Goal: Transaction & Acquisition: Purchase product/service

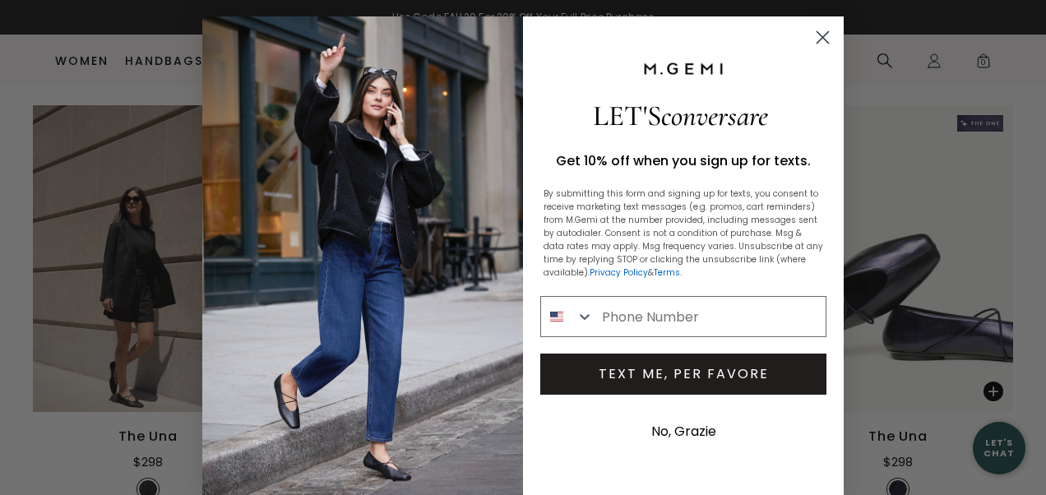
click at [818, 35] on icon "Close dialog" at bounding box center [824, 38] width 12 height 12
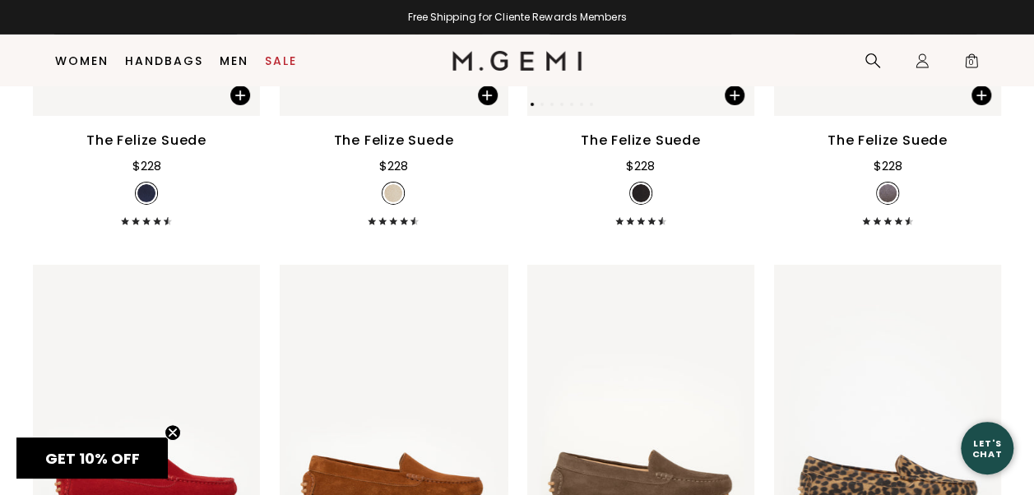
scroll to position [2926, 0]
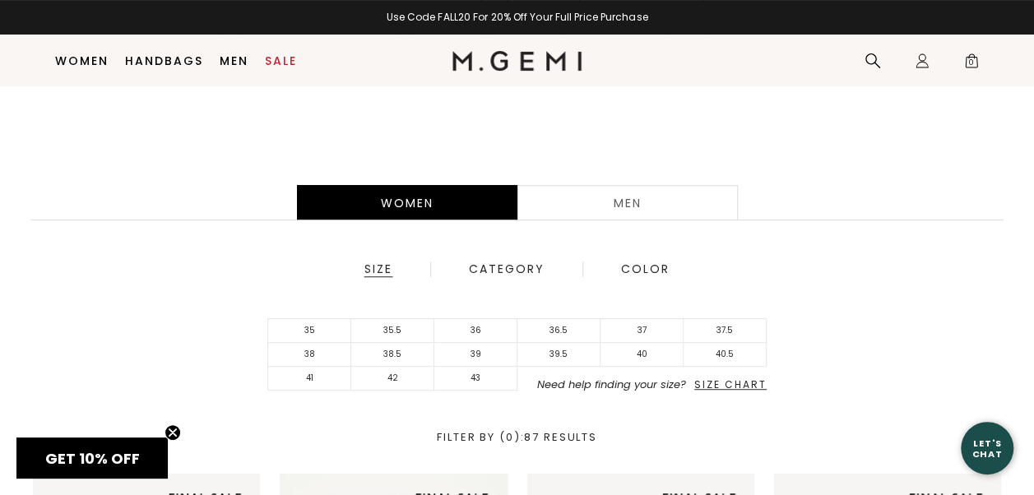
scroll to position [377, 0]
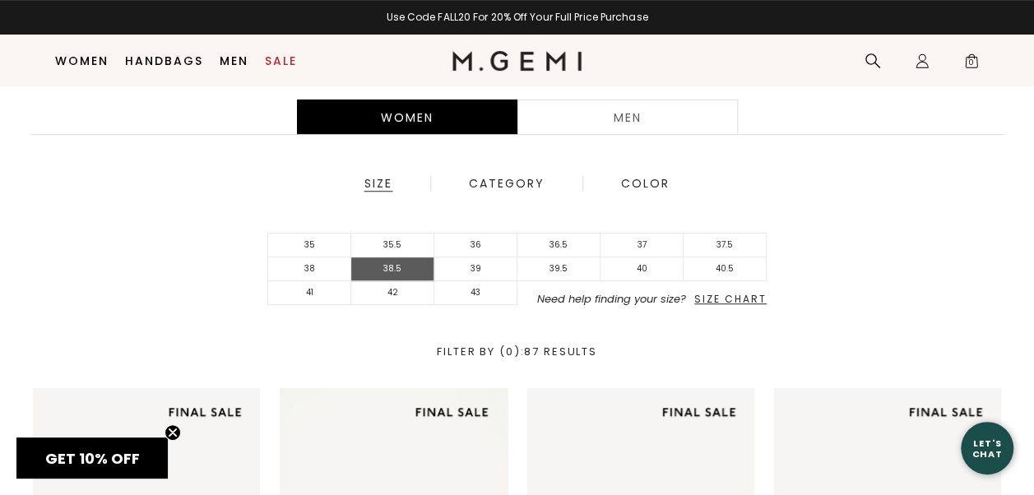
click at [423, 270] on li "38.5" at bounding box center [392, 269] width 83 height 24
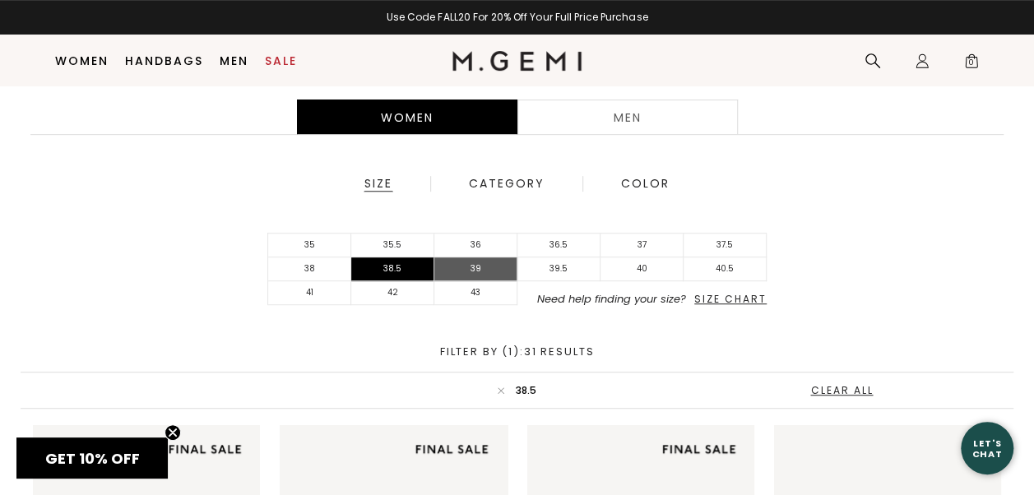
click at [488, 269] on li "39" at bounding box center [475, 269] width 83 height 24
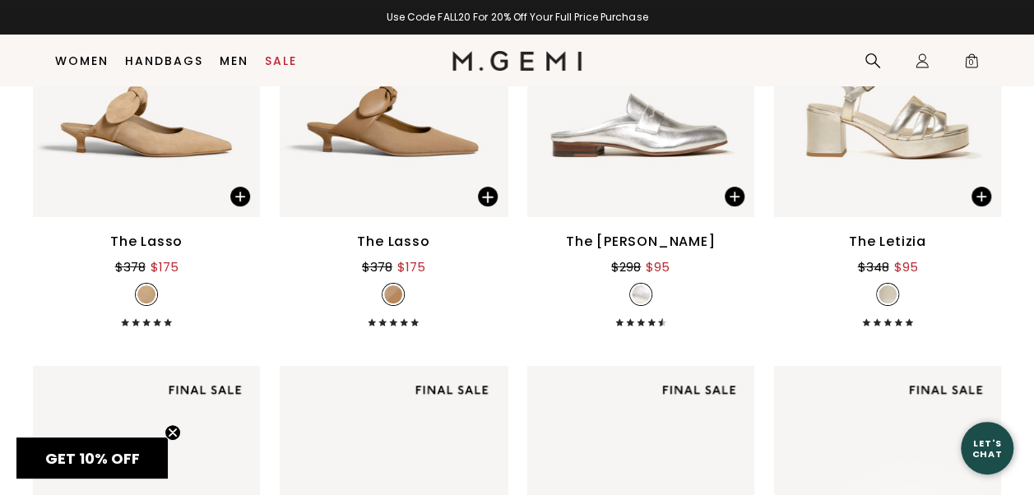
scroll to position [3009, 0]
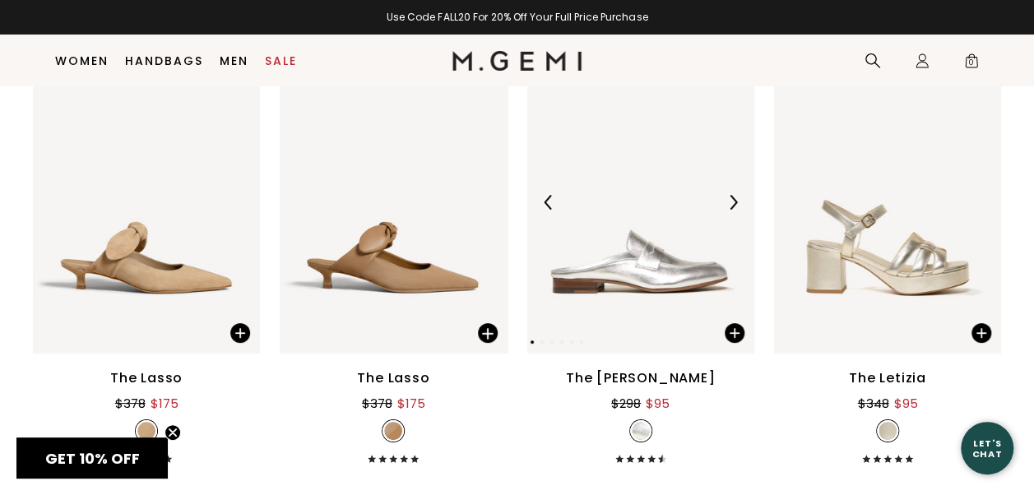
click at [632, 303] on img at bounding box center [640, 202] width 227 height 303
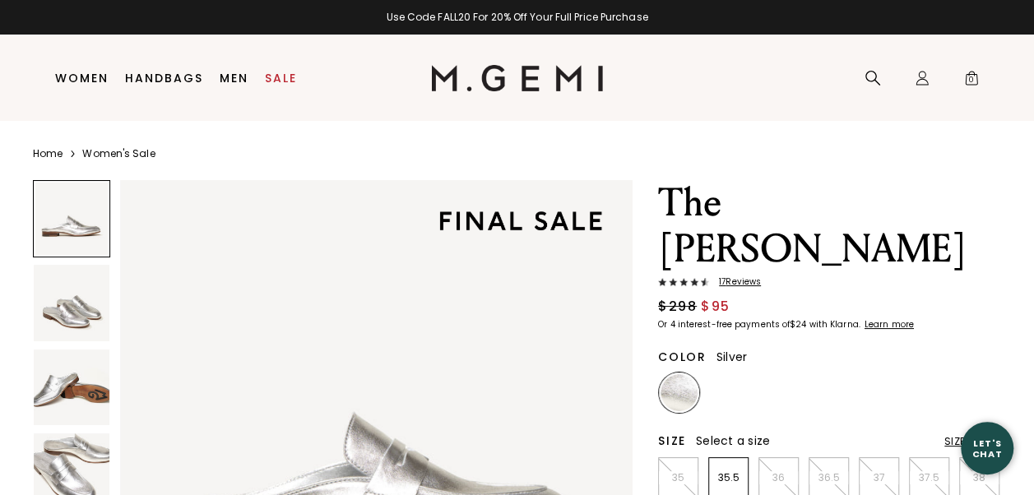
scroll to position [82, 0]
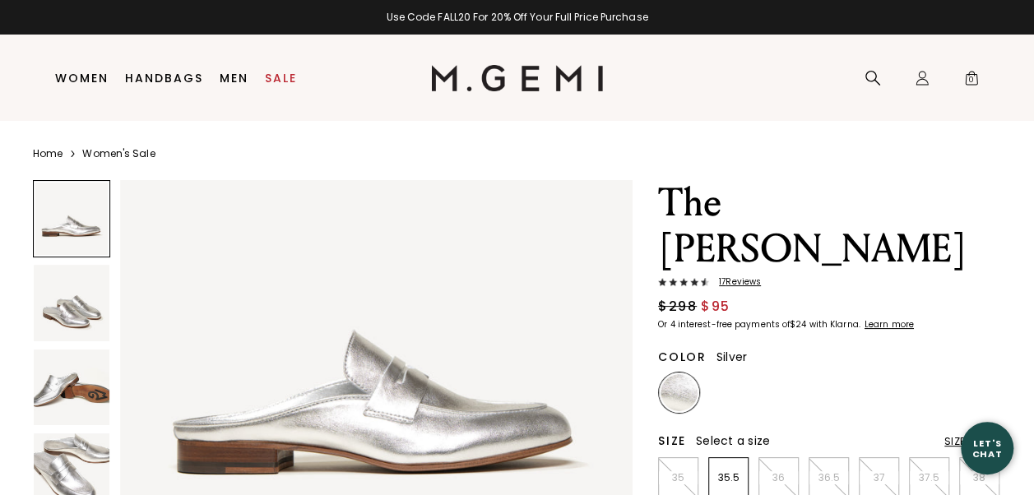
click at [71, 390] on img at bounding box center [72, 388] width 76 height 76
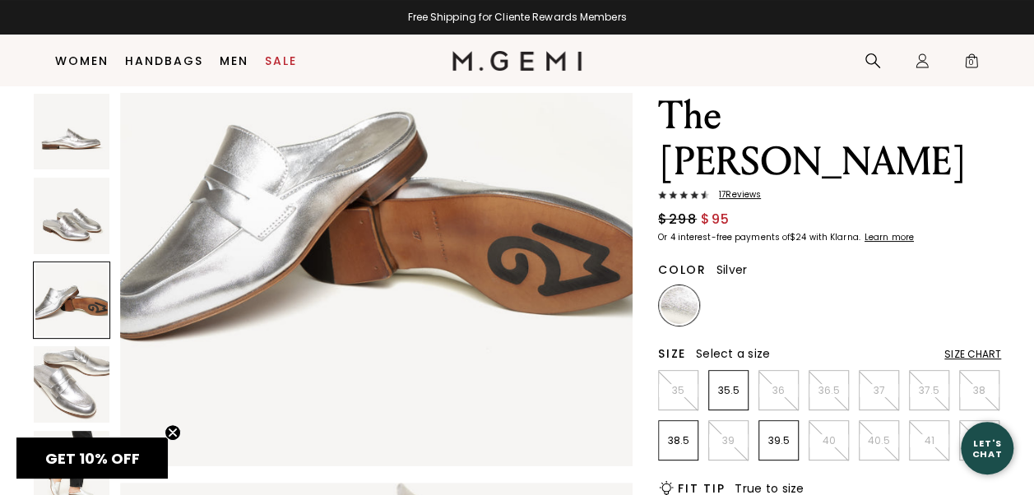
scroll to position [48, 0]
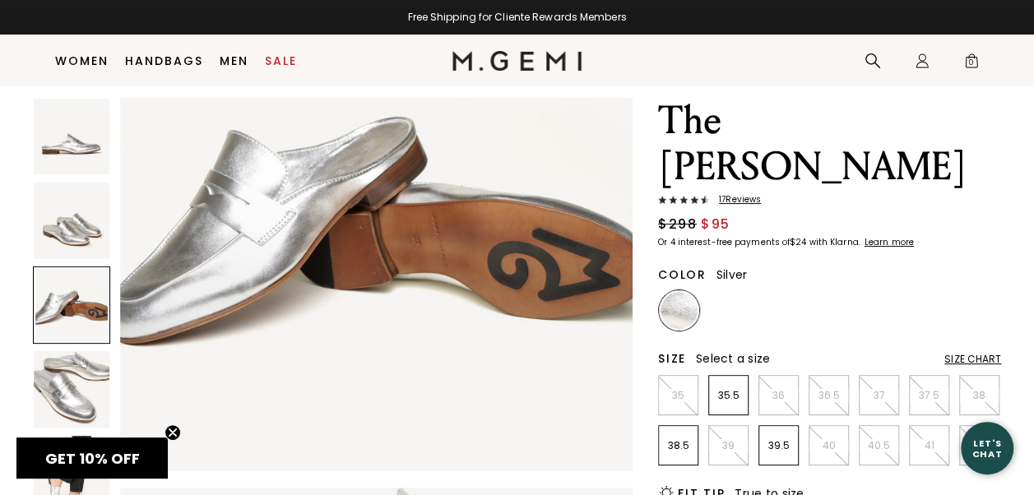
click at [65, 401] on img at bounding box center [72, 389] width 76 height 76
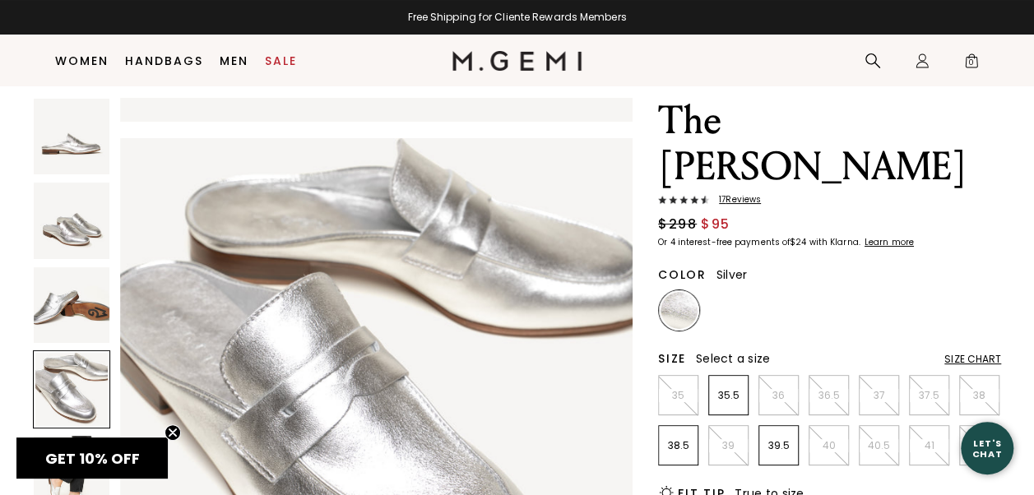
scroll to position [1547, 0]
